Goal: Obtain resource: Download file/media

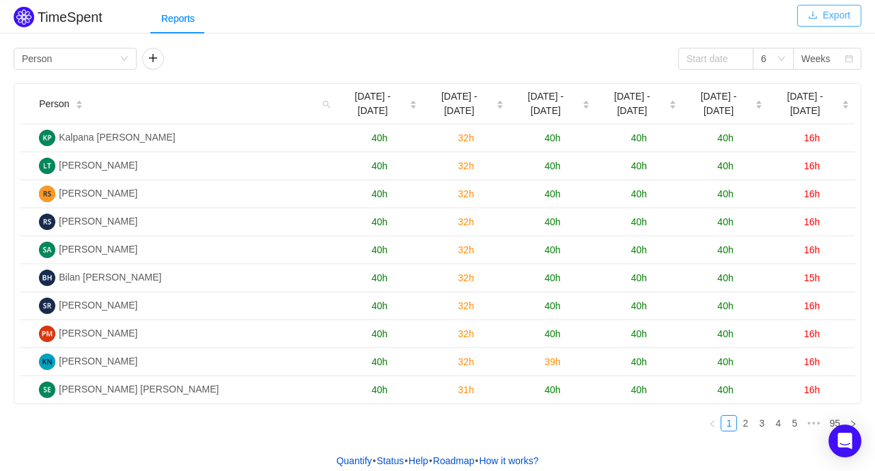
click at [843, 14] on button "Export" at bounding box center [829, 16] width 64 height 22
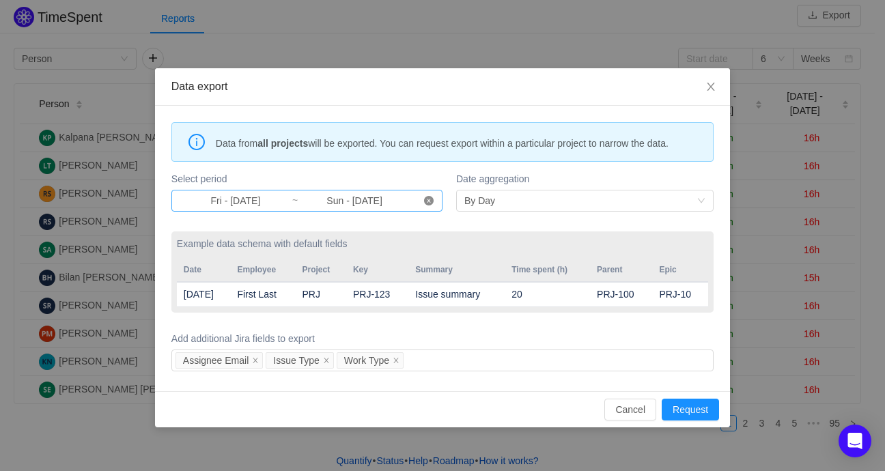
click at [428, 202] on icon "icon: close-circle" at bounding box center [429, 201] width 10 height 10
click at [230, 203] on input at bounding box center [236, 200] width 112 height 15
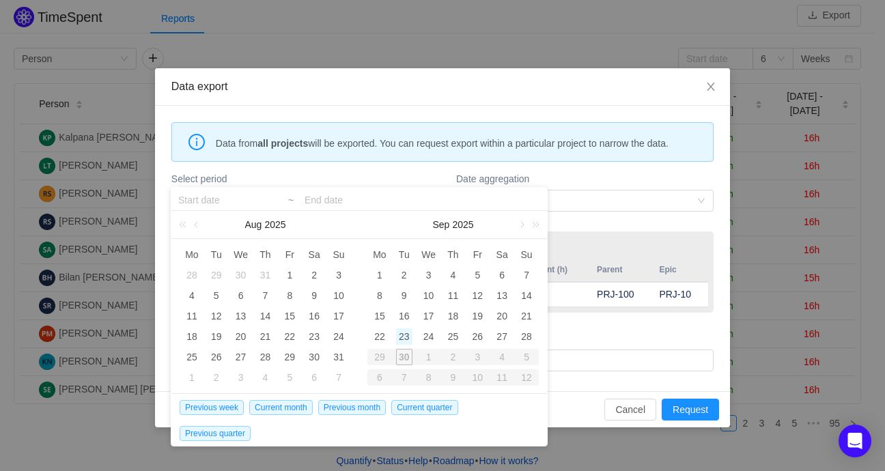
click at [408, 337] on div "23" at bounding box center [404, 337] width 16 height 16
type input "Tue - [DATE]"
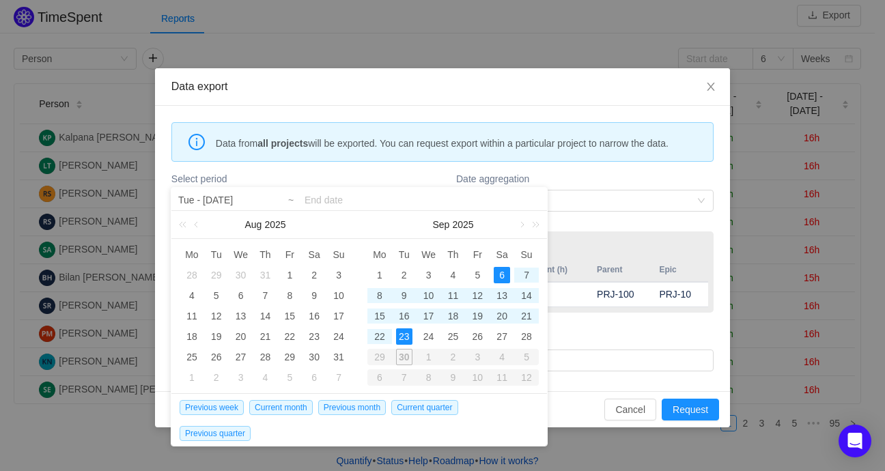
click at [610, 169] on div "Date aggregation By Day" at bounding box center [585, 191] width 258 height 45
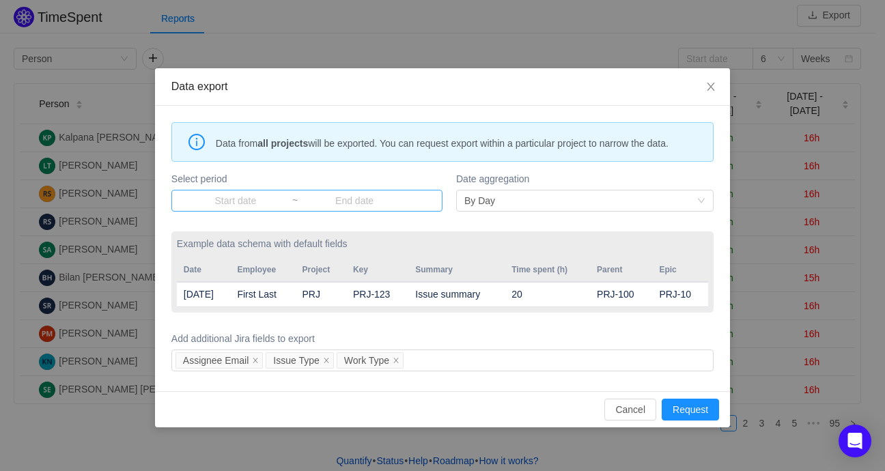
click at [241, 199] on input at bounding box center [236, 200] width 112 height 15
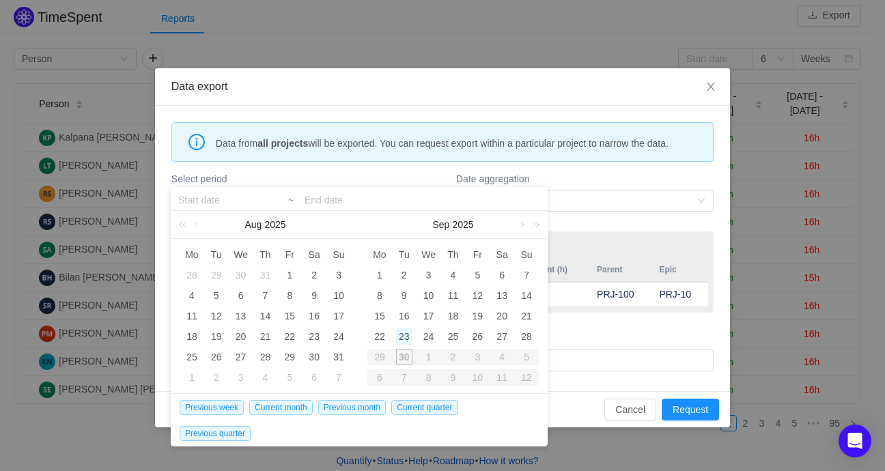
click at [406, 339] on div "23" at bounding box center [404, 337] width 16 height 16
type input "Tue - [DATE]"
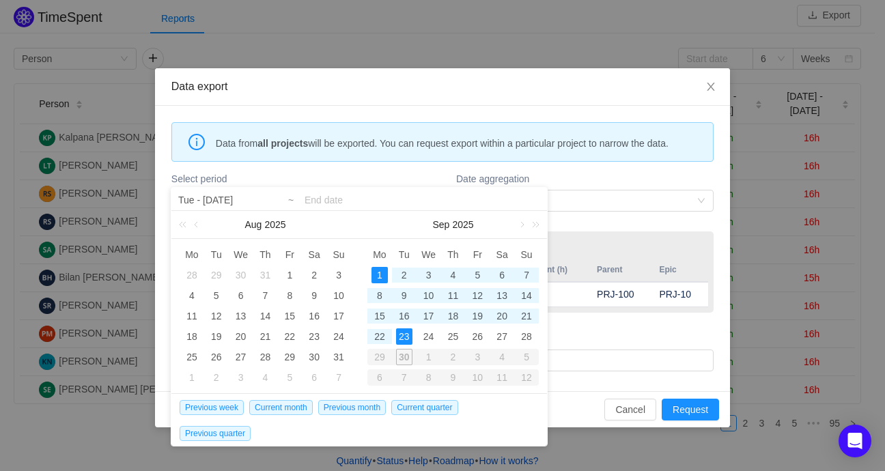
click at [359, 189] on div at bounding box center [453, 199] width 188 height 23
click at [328, 200] on input at bounding box center [423, 200] width 236 height 16
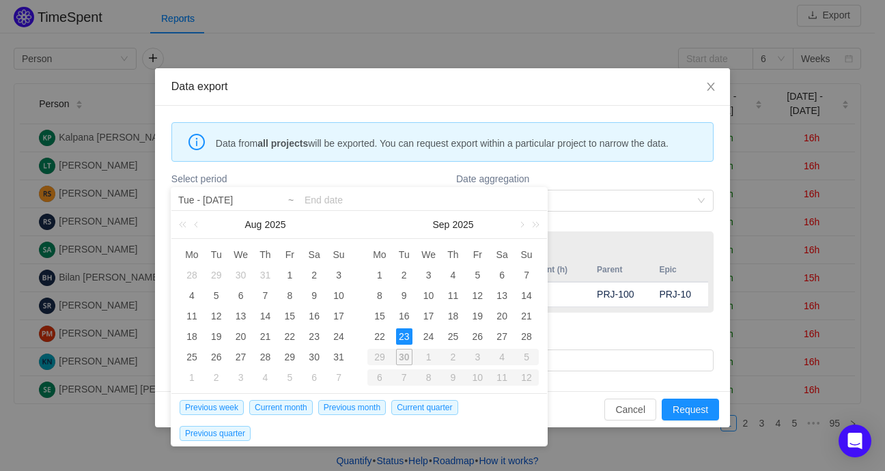
click at [380, 362] on div "29" at bounding box center [379, 357] width 25 height 16
type input "Fri - [DATE]"
type input "Sun - [DATE]"
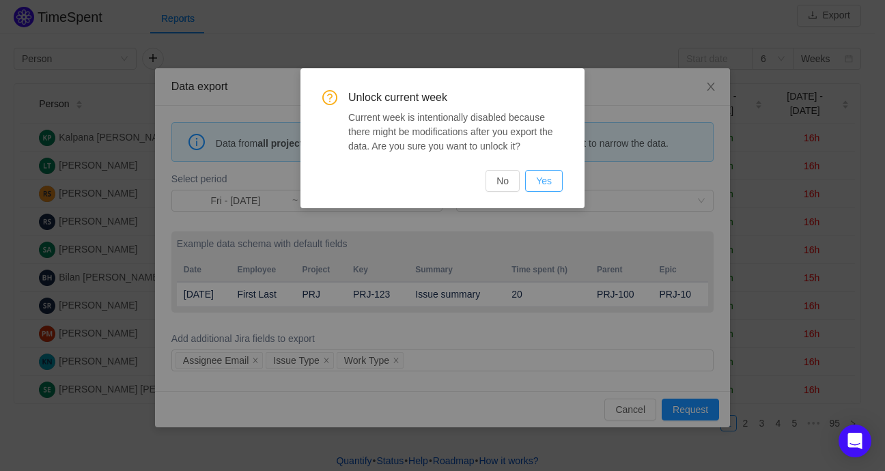
click at [546, 178] on button "Yes" at bounding box center [544, 181] width 38 height 22
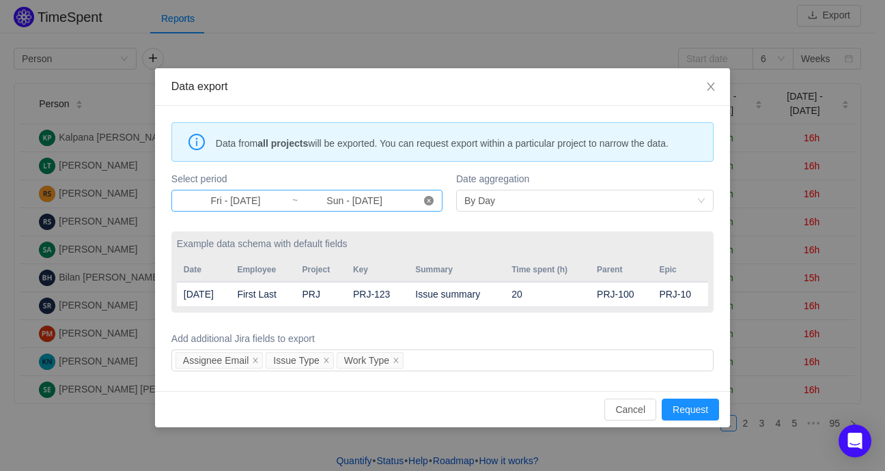
click at [428, 201] on icon "icon: close-circle" at bounding box center [429, 201] width 10 height 10
click at [236, 199] on input at bounding box center [236, 200] width 112 height 15
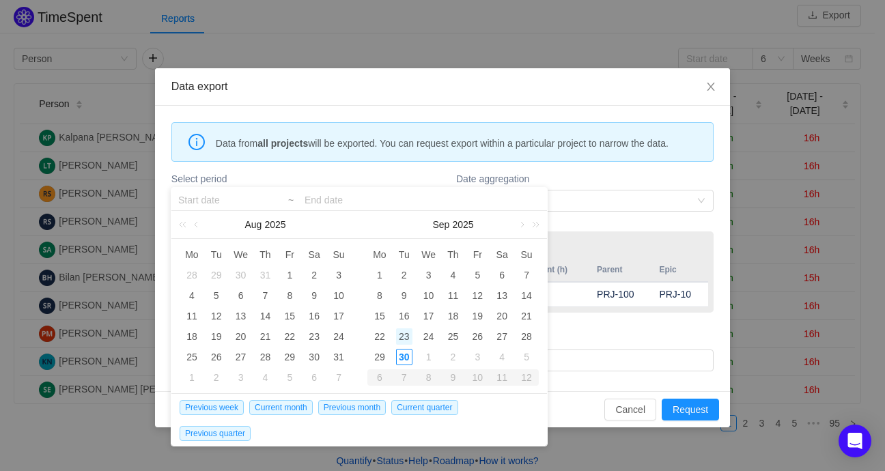
click at [402, 333] on div "23" at bounding box center [404, 337] width 16 height 16
type input "Tue - [DATE]"
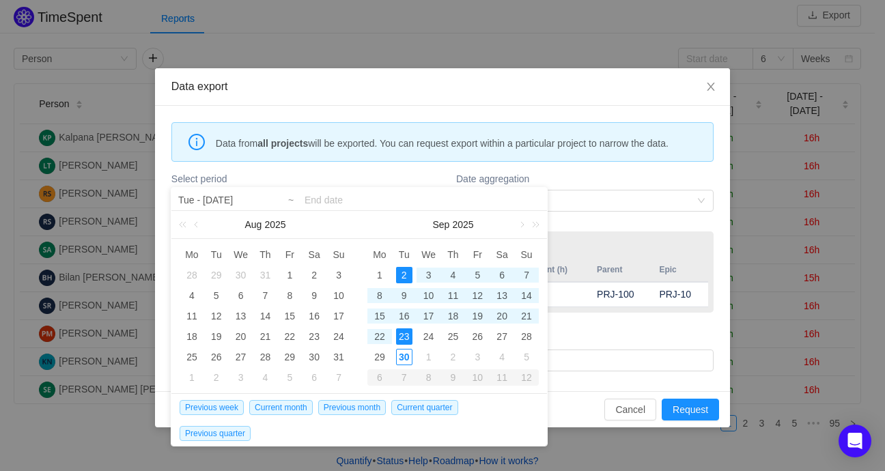
click at [344, 194] on input at bounding box center [423, 200] width 236 height 16
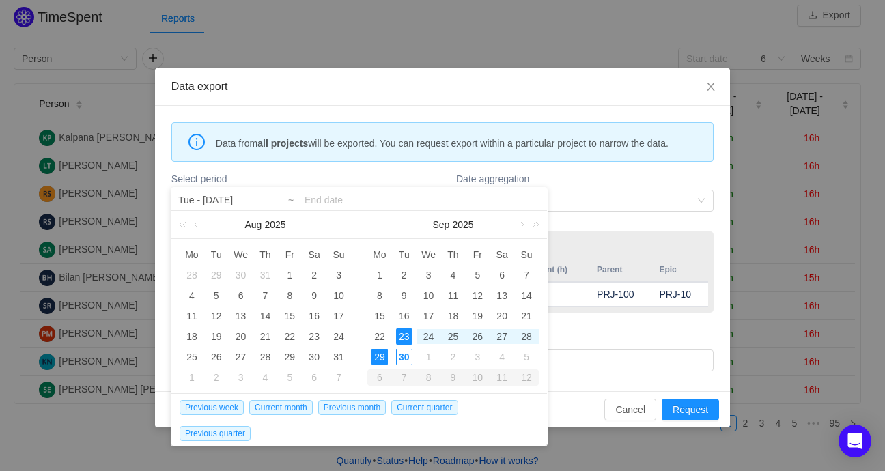
click at [374, 359] on div "29" at bounding box center [380, 357] width 16 height 16
type input "Tue - [DATE]"
type input "Mon - [DATE]"
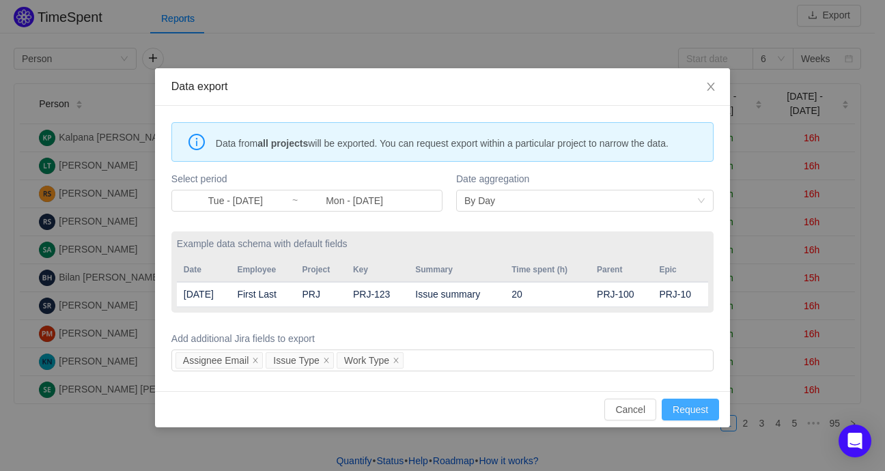
click at [693, 408] on button "Request" at bounding box center [690, 410] width 57 height 22
